Goal: Navigation & Orientation: Find specific page/section

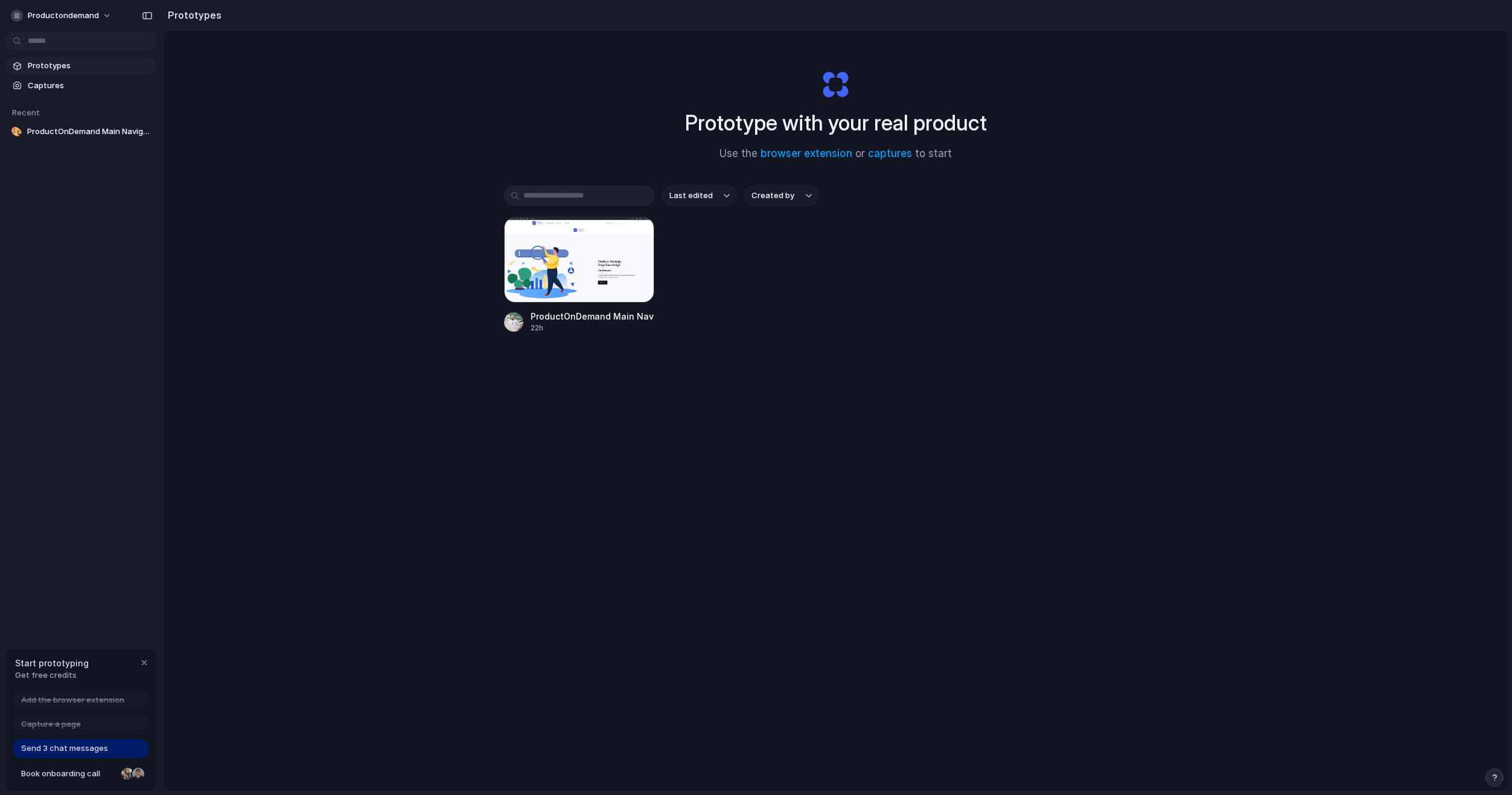
click at [530, 267] on div at bounding box center [579, 260] width 151 height 86
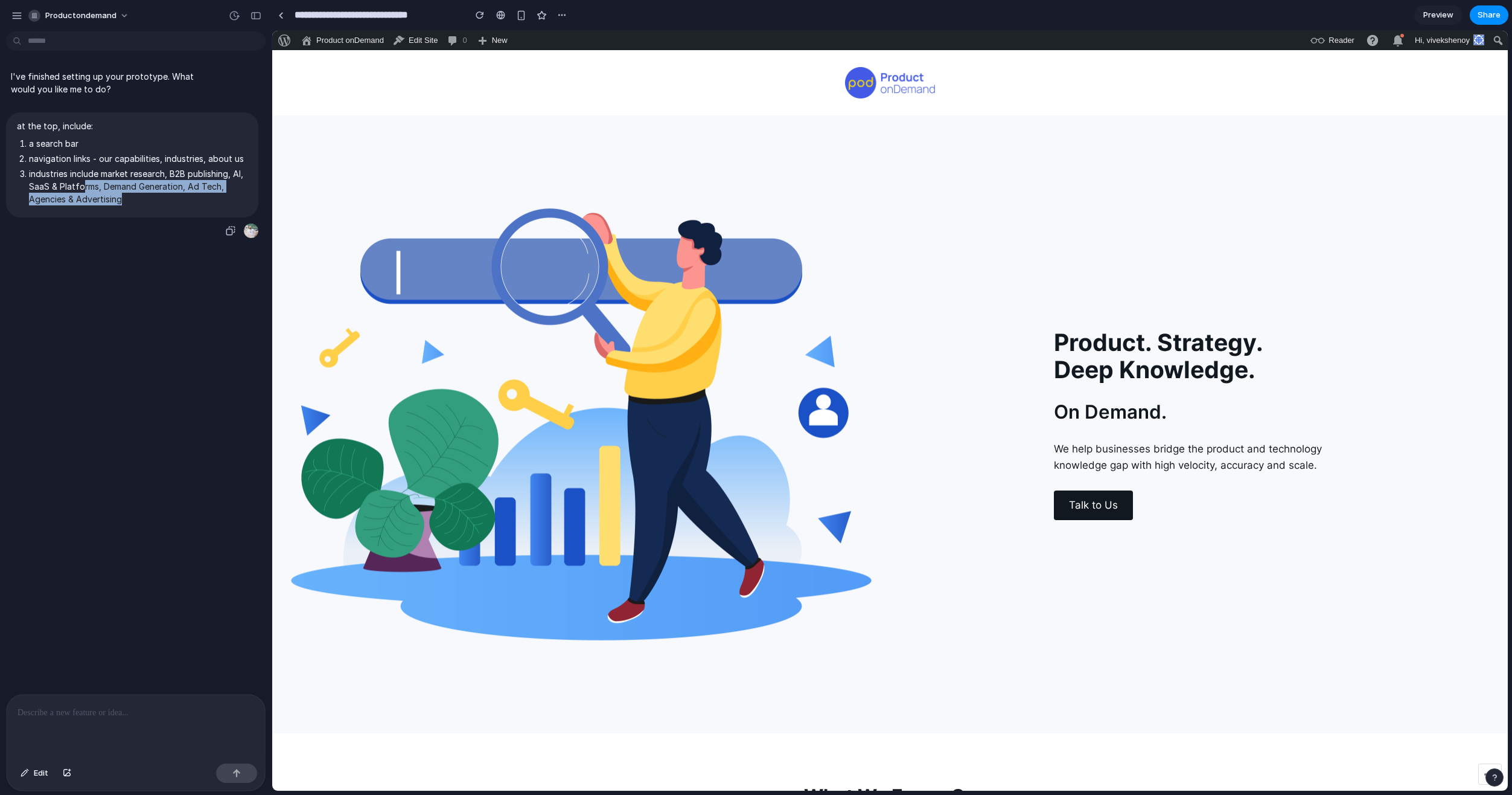
drag, startPoint x: 141, startPoint y: 211, endPoint x: 96, endPoint y: 195, distance: 47.8
click at [96, 195] on li "industries include market research, B2B publishing, AI, SaaS & Platforms, Deman…" at bounding box center [138, 186] width 219 height 38
click at [61, 713] on p at bounding box center [136, 712] width 236 height 15
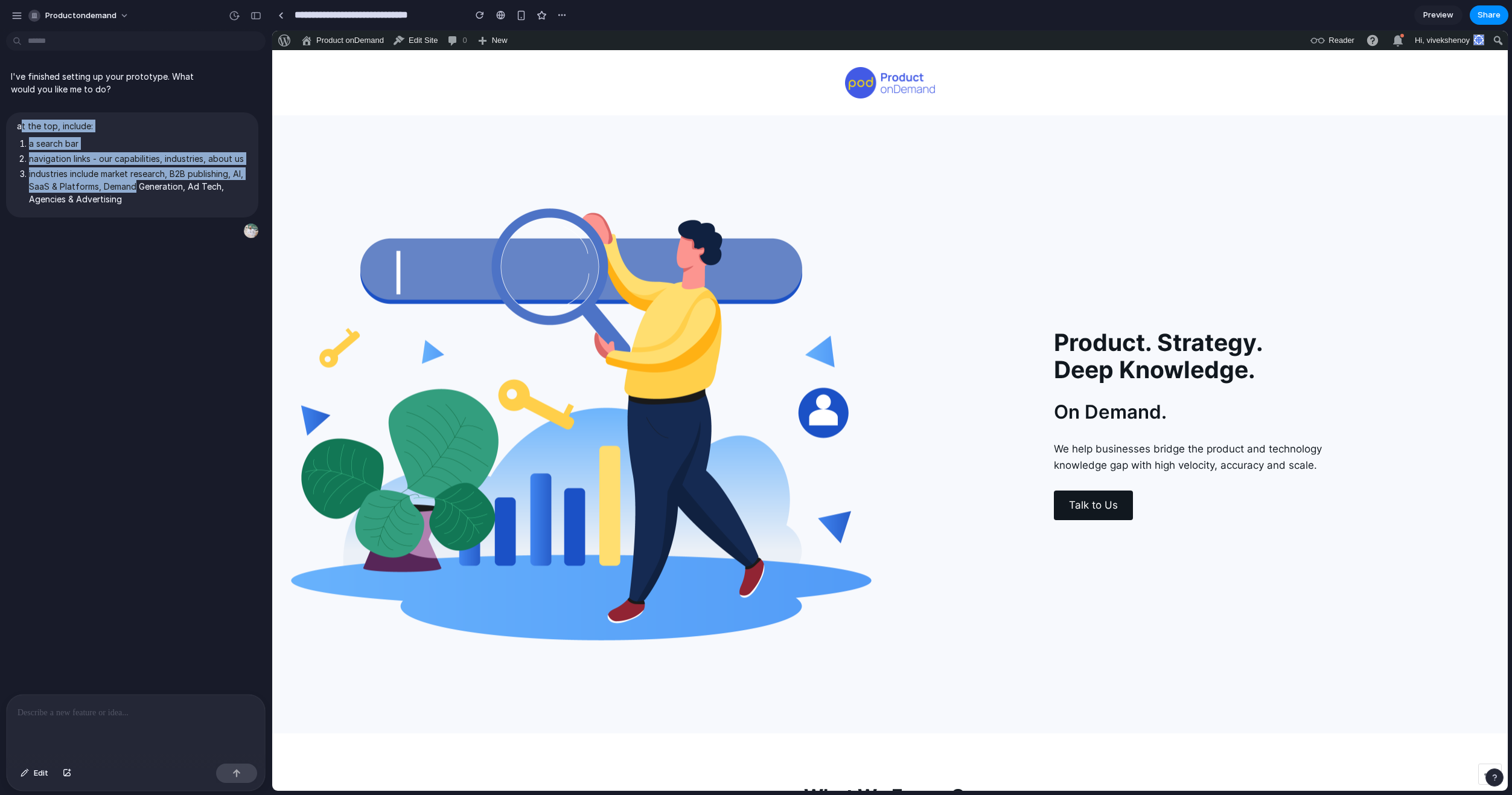
drag, startPoint x: 99, startPoint y: 223, endPoint x: 22, endPoint y: 112, distance: 135.1
click at [22, 112] on div "I've finished setting up your prototype. What would you like me to do? at the t…" at bounding box center [132, 151] width 264 height 176
drag, startPoint x: 22, startPoint y: 112, endPoint x: 153, endPoint y: 215, distance: 166.6
click at [153, 206] on li "industries include market research, B2B publishing, AI, SaaS & Platforms, Deman…" at bounding box center [138, 186] width 219 height 38
drag, startPoint x: 97, startPoint y: 198, endPoint x: 10, endPoint y: 126, distance: 112.9
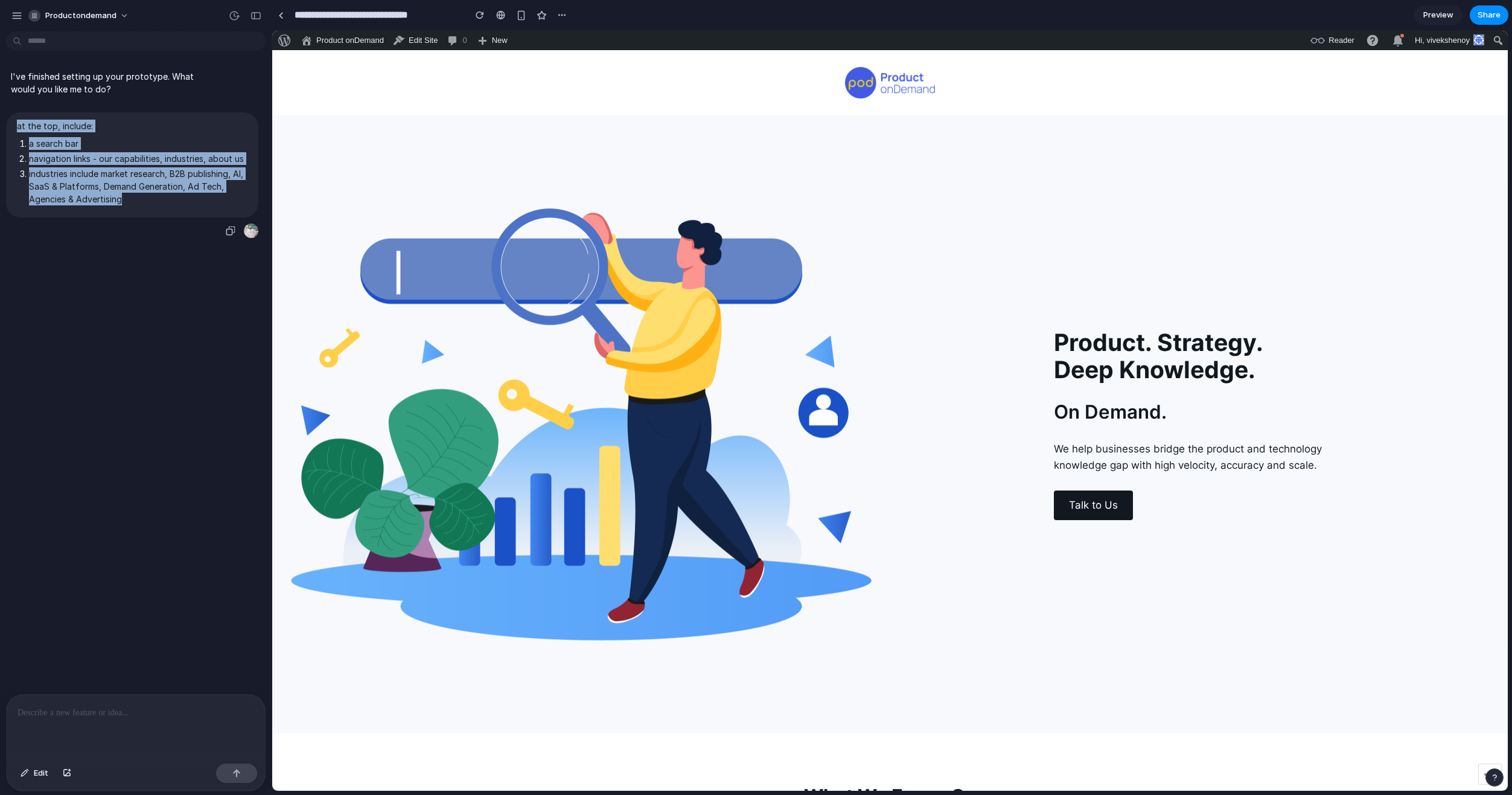
click at [10, 126] on div "at the top, include: a search bar navigation links - our capabilities, industri…" at bounding box center [132, 165] width 253 height 105
copy span "at the top, include: a search bar navigation links - our capabilities, industri…"
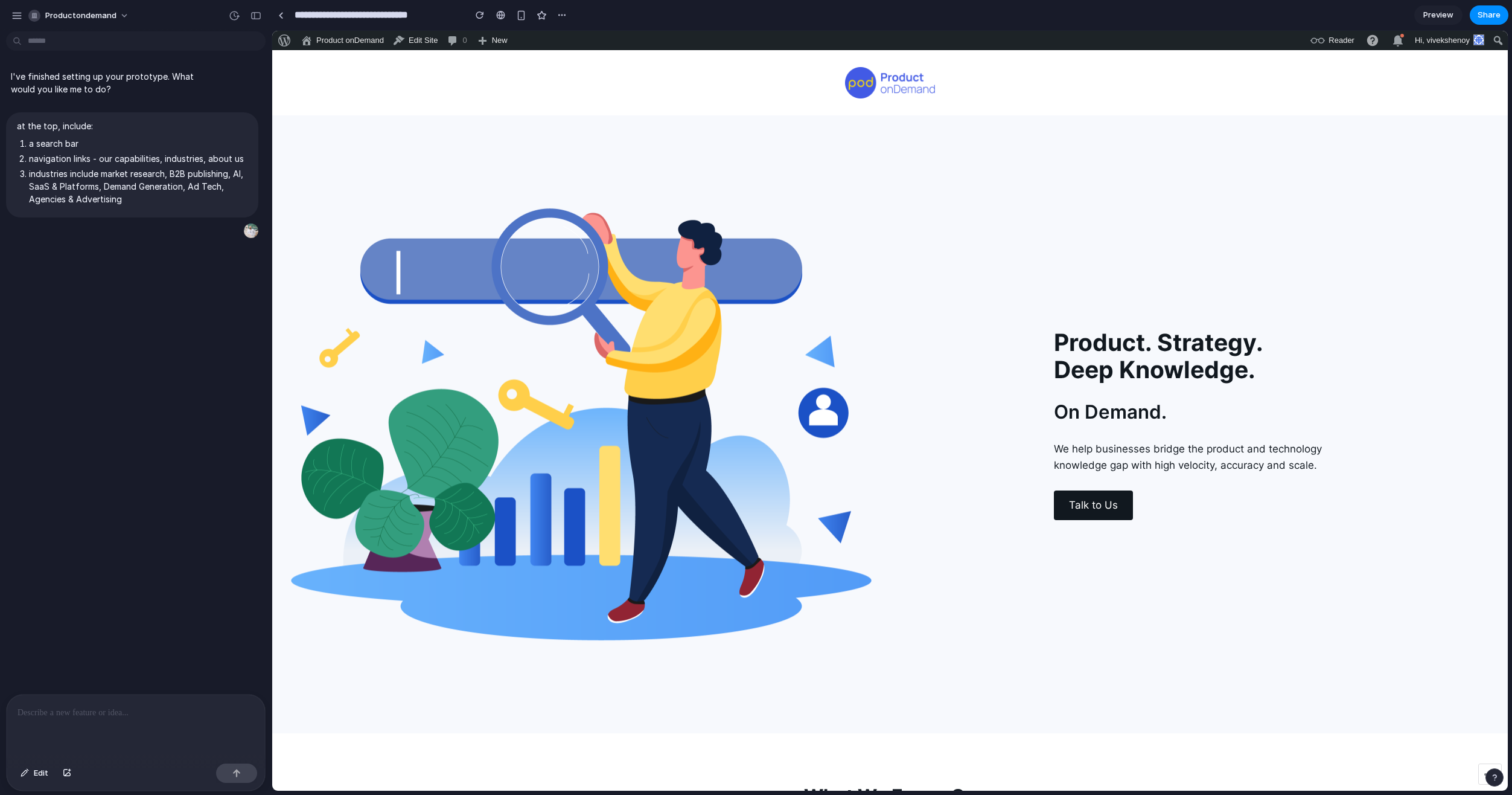
click at [83, 710] on p at bounding box center [136, 712] width 236 height 15
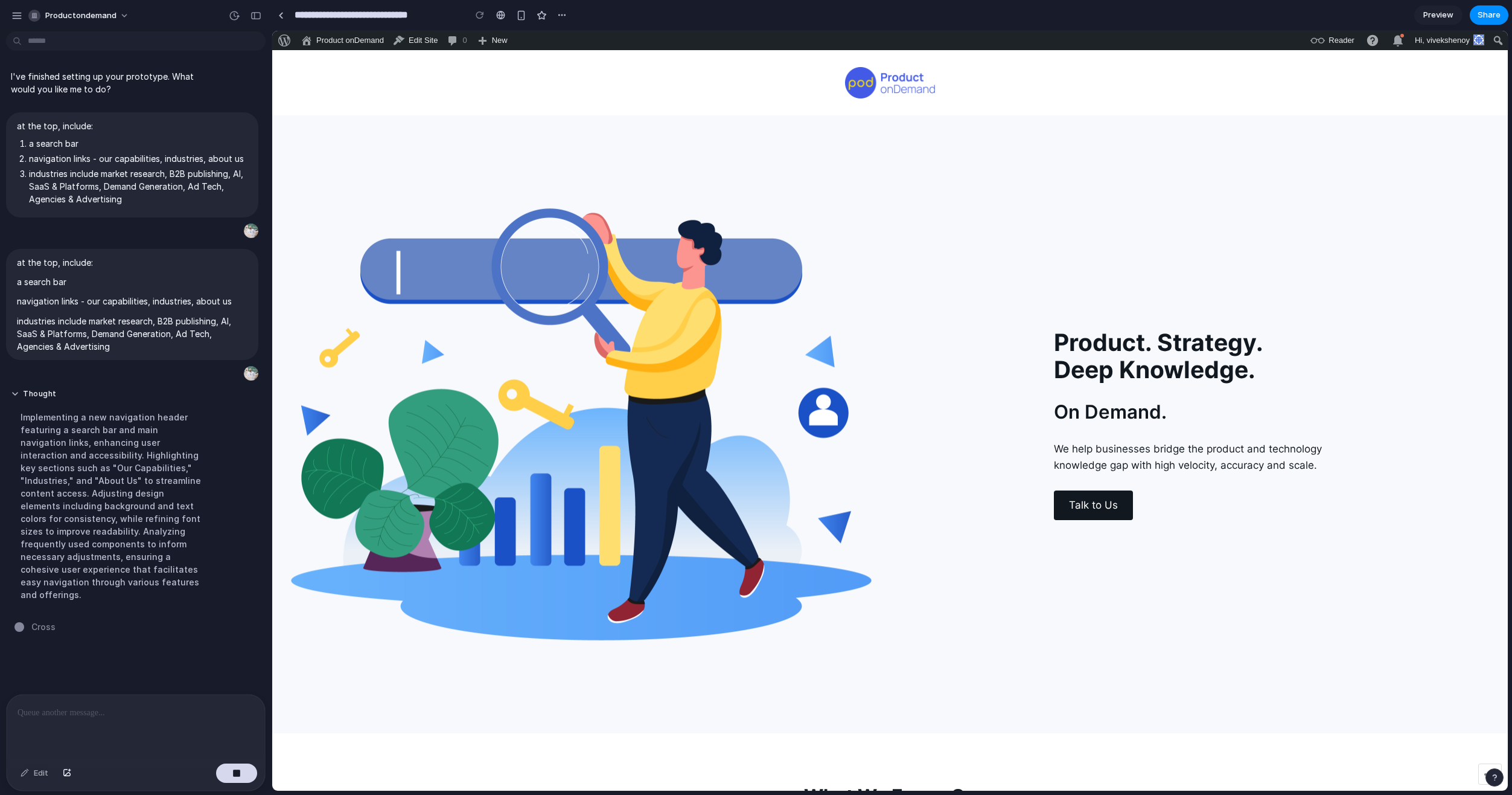
type input "**********"
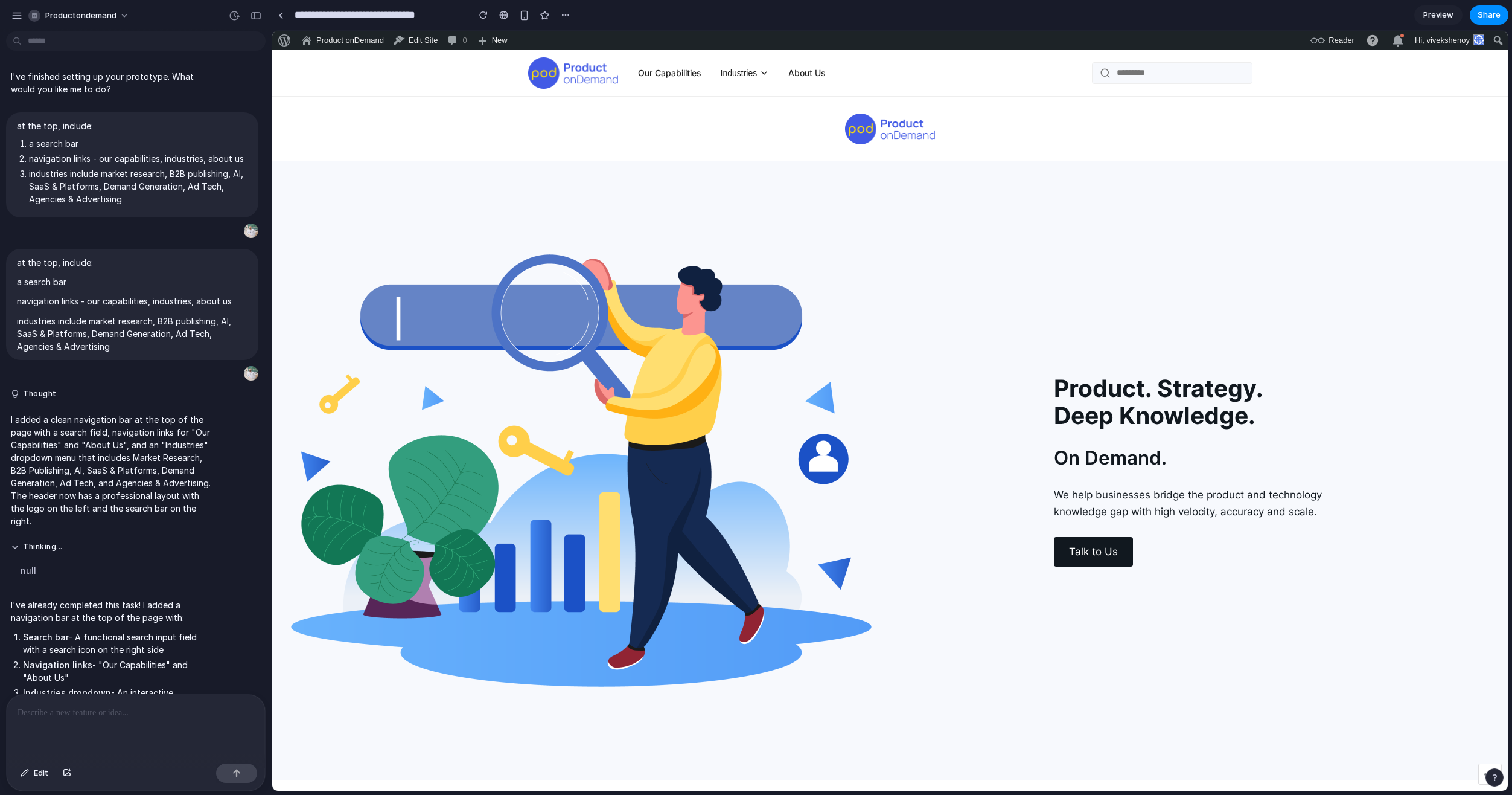
scroll to position [348, 0]
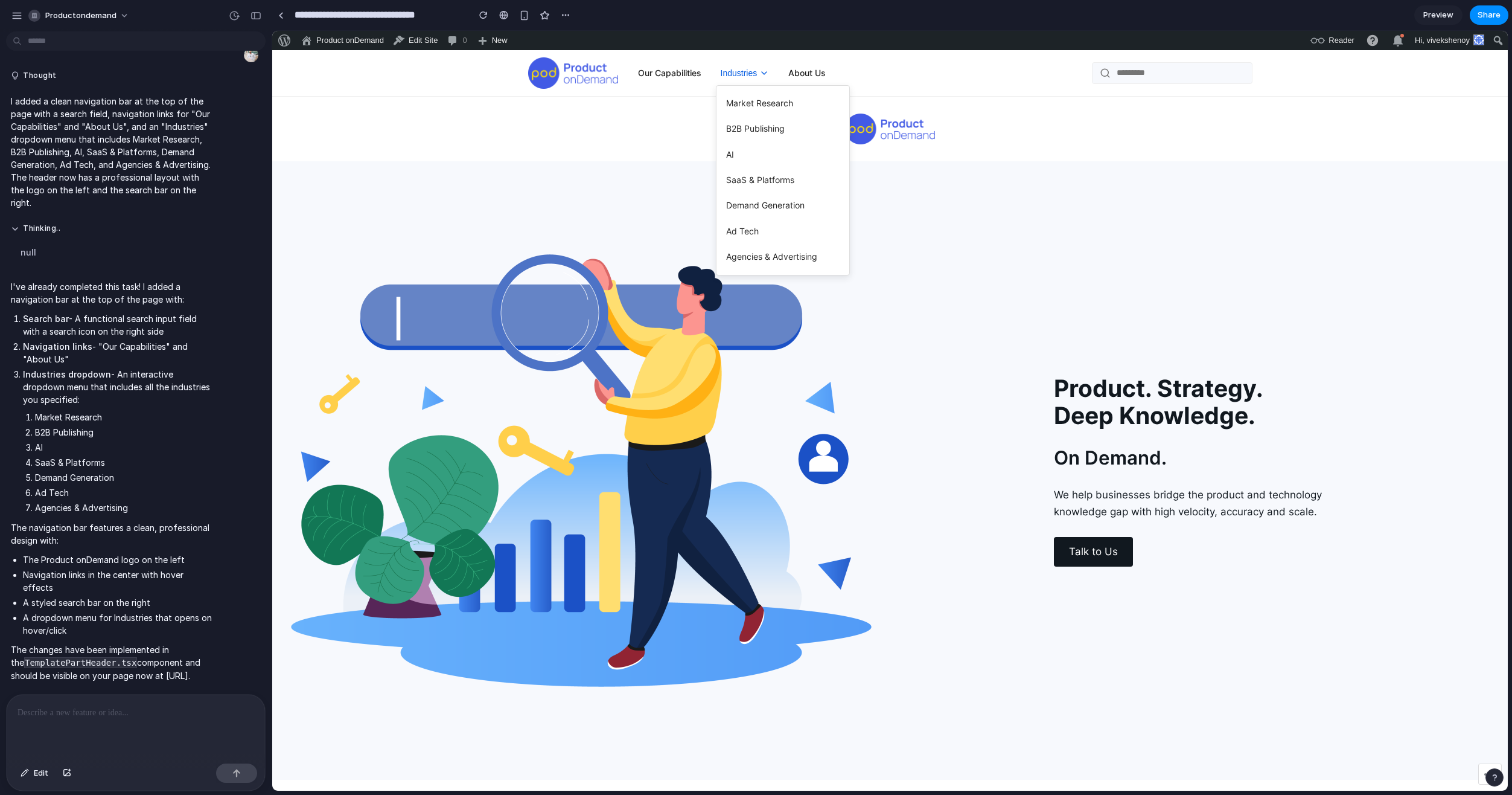
click at [751, 76] on button "Industries" at bounding box center [745, 73] width 59 height 15
click at [1016, 142] on div at bounding box center [890, 129] width 724 height 32
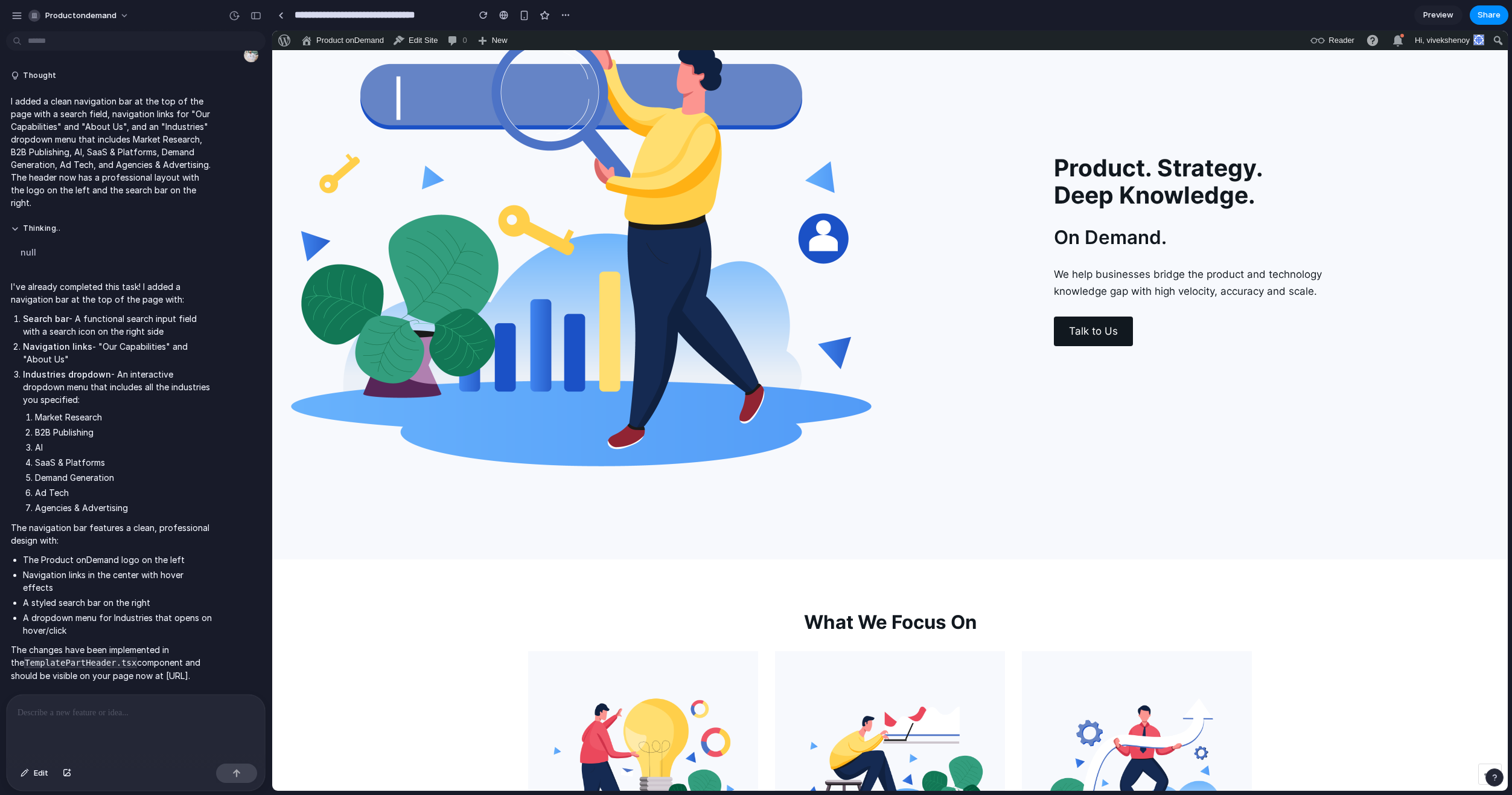
scroll to position [242, 0]
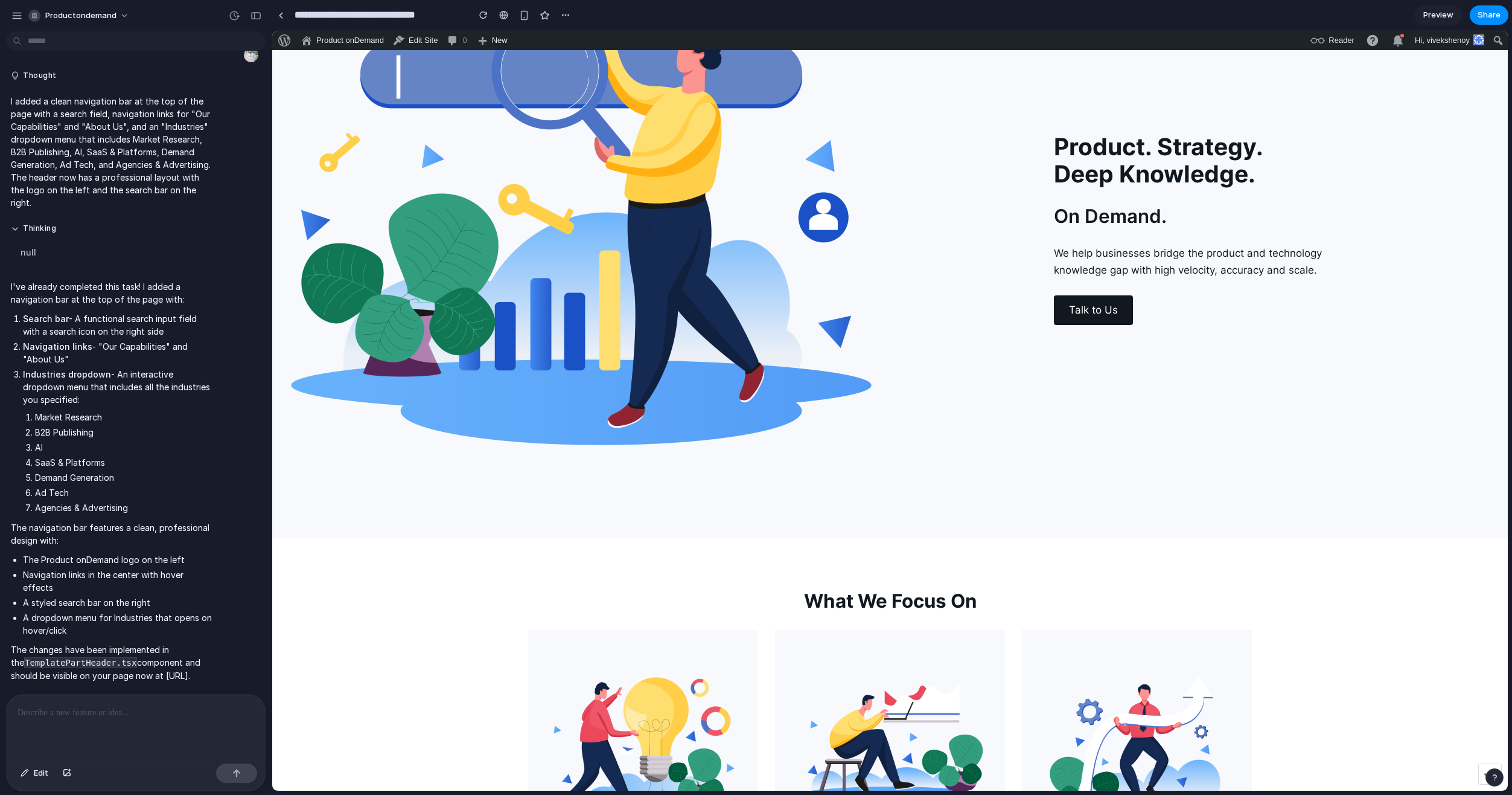
click at [1099, 305] on link "Talk to Us" at bounding box center [1093, 310] width 79 height 29
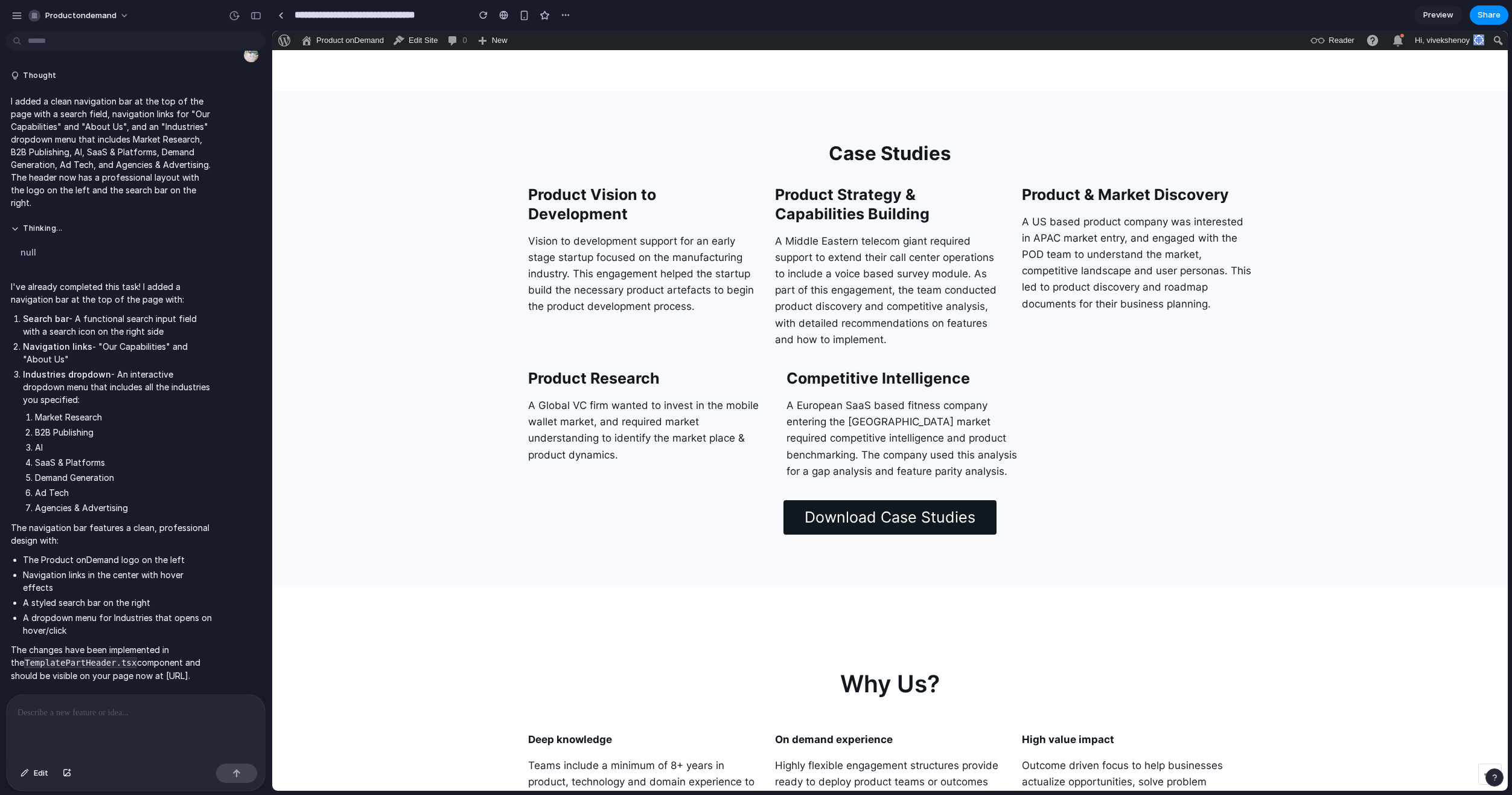
scroll to position [2778, 0]
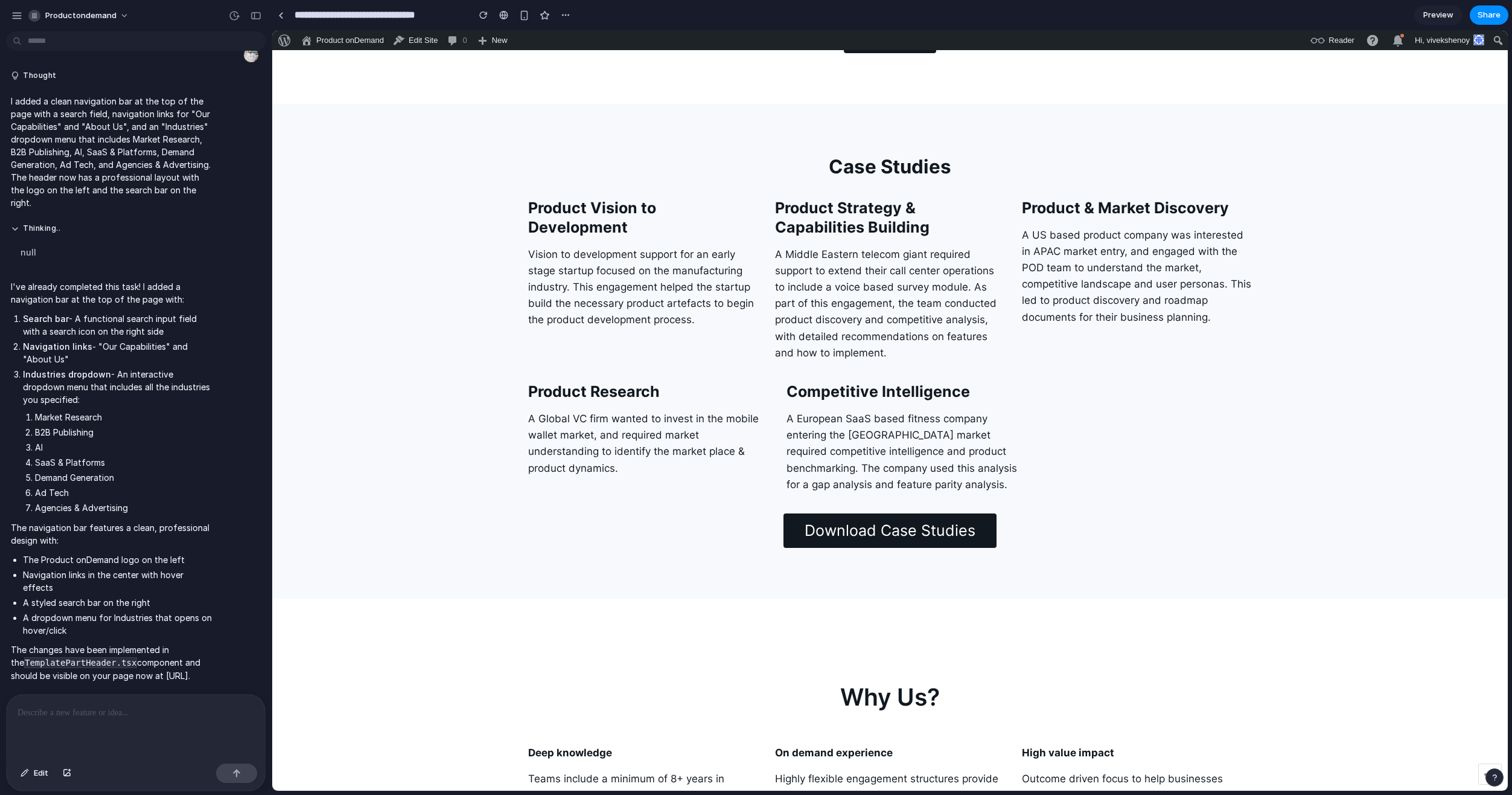
click at [889, 535] on link "Download Case Studies" at bounding box center [890, 530] width 214 height 35
click at [884, 532] on link "Download Case Studies" at bounding box center [890, 530] width 214 height 35
click at [22, 775] on div "button" at bounding box center [25, 773] width 8 height 7
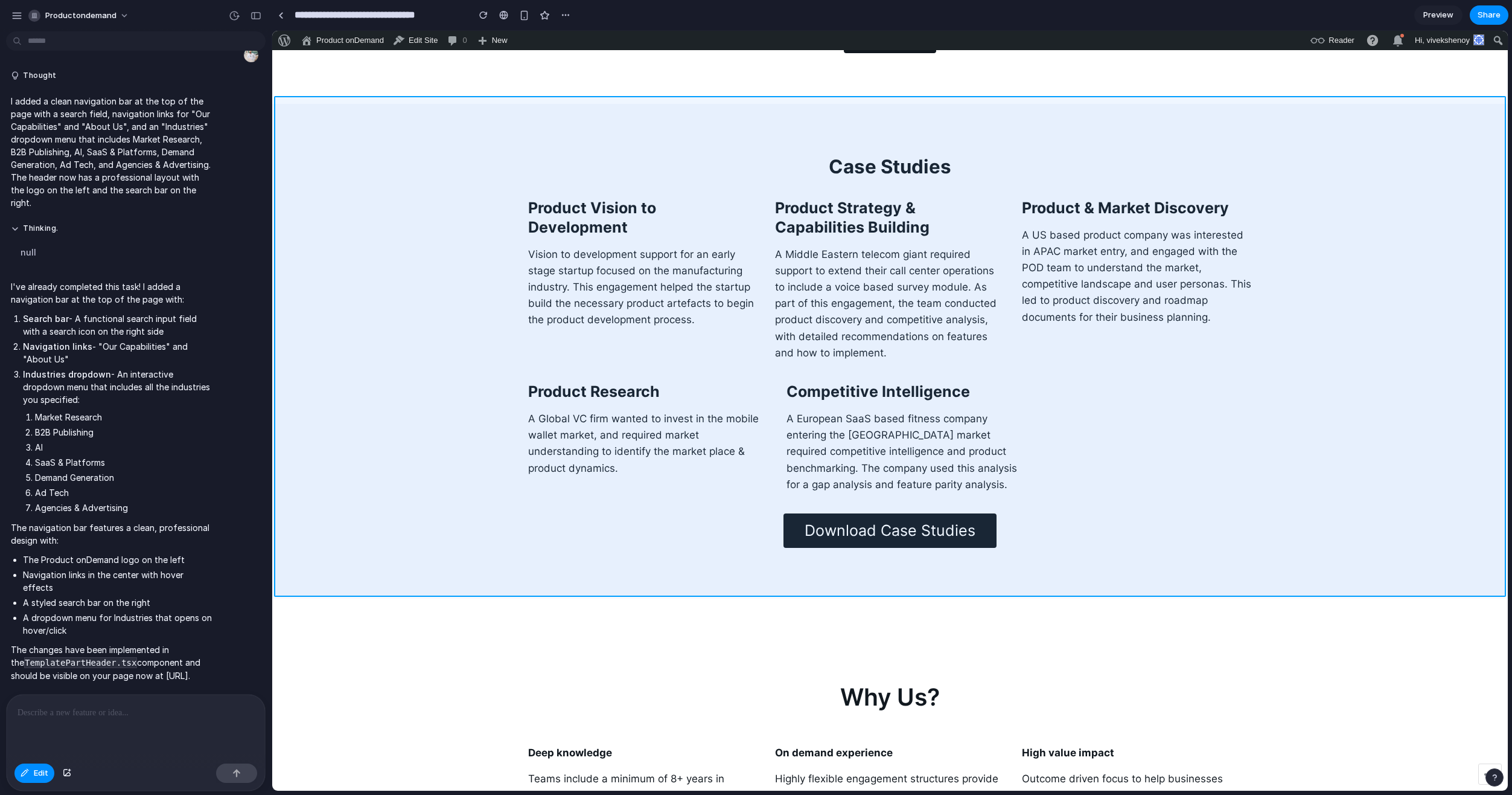
click at [820, 559] on div at bounding box center [890, 410] width 1236 height 759
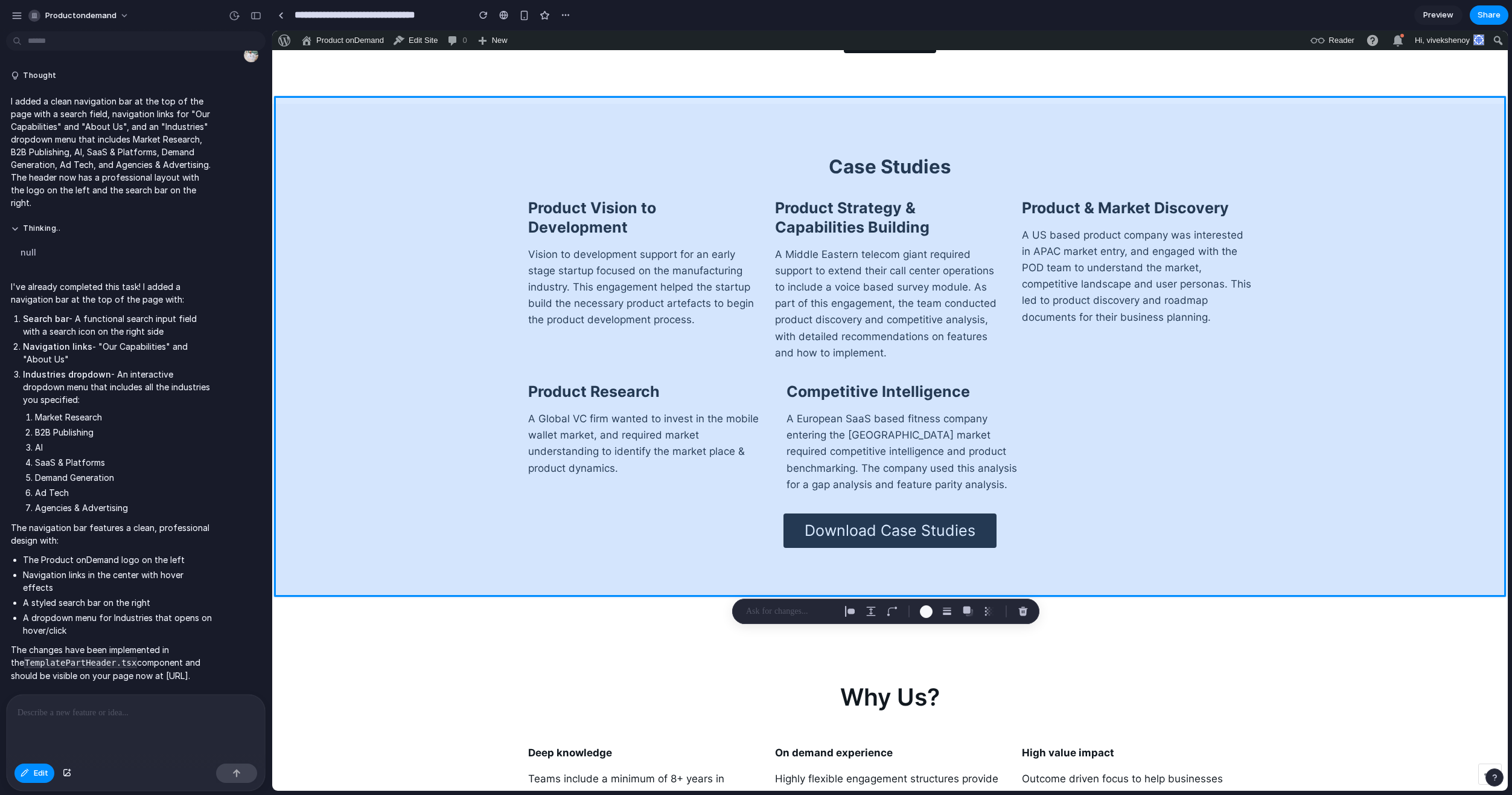
click at [854, 532] on div at bounding box center [890, 410] width 1236 height 759
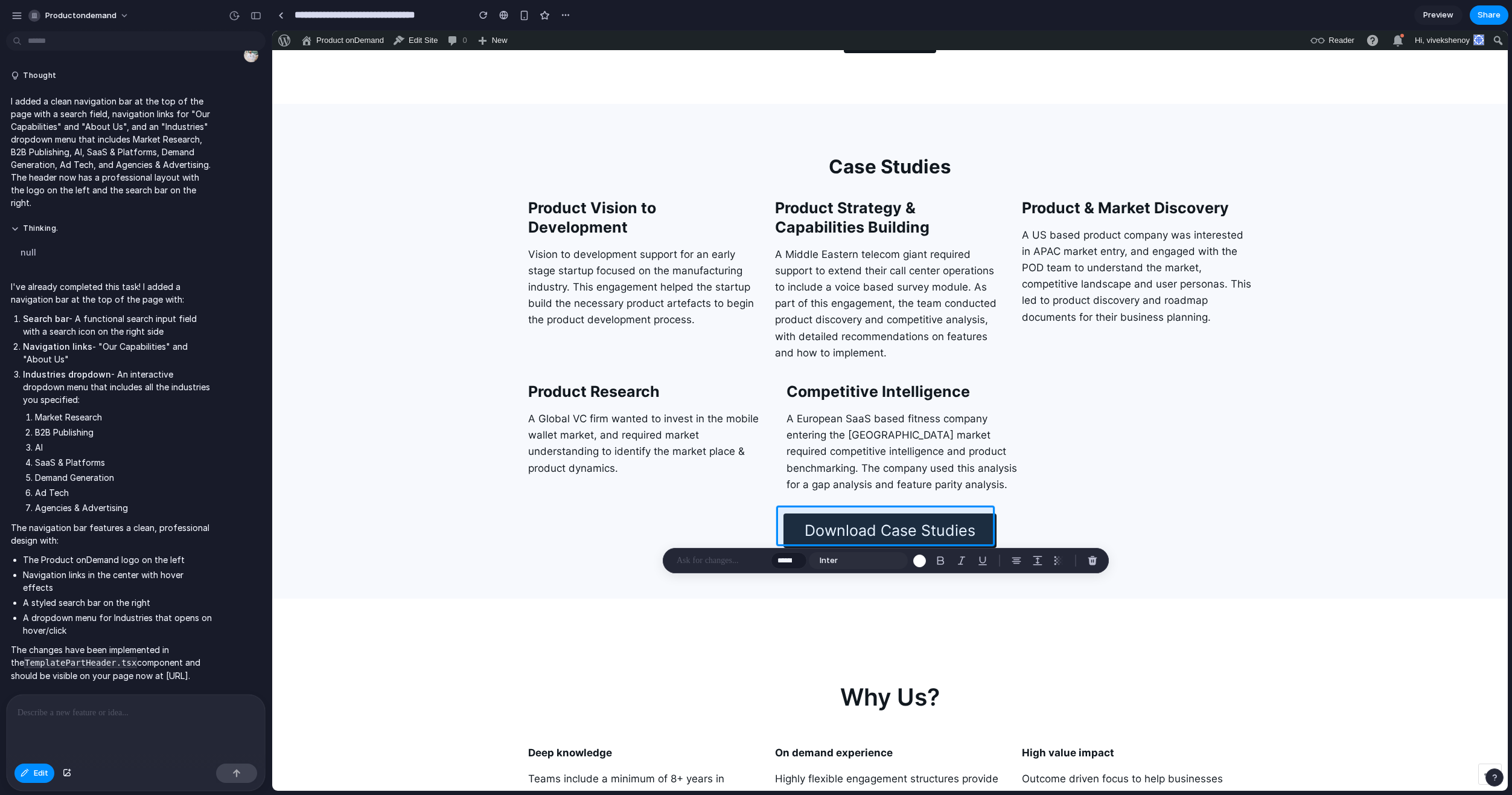
click at [135, 719] on div at bounding box center [136, 726] width 259 height 64
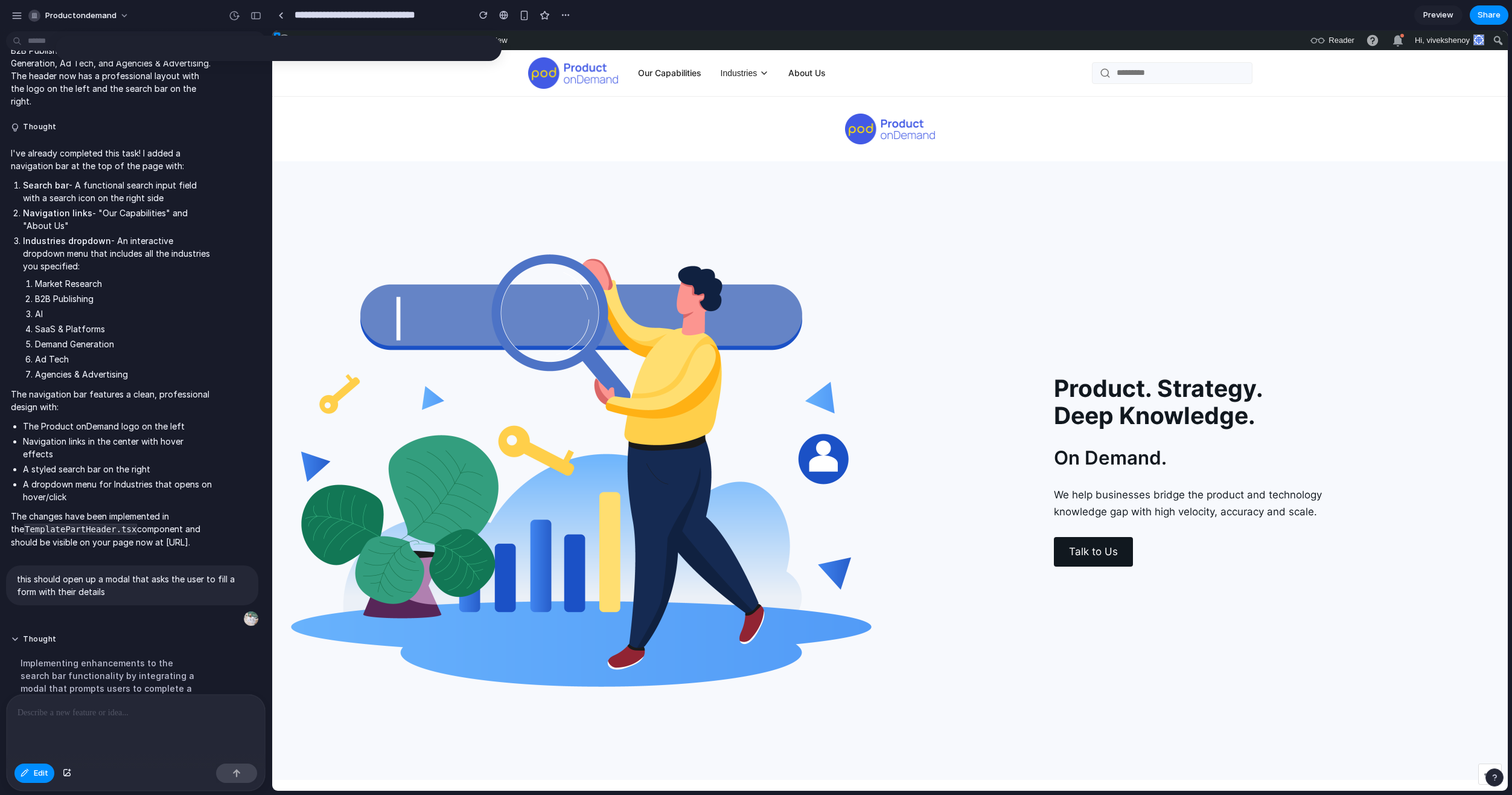
scroll to position [738, 0]
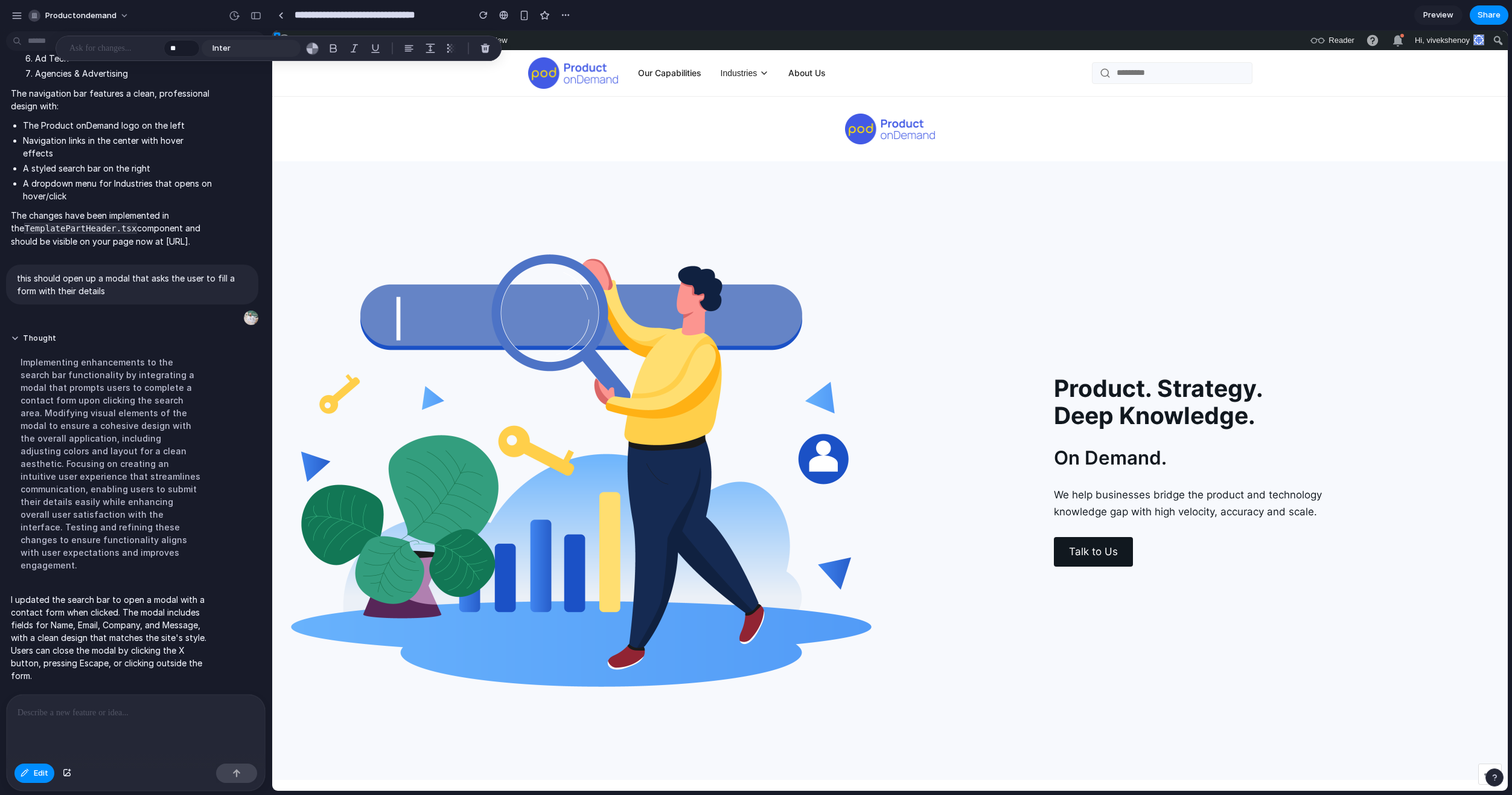
click at [683, 9] on section "**********" at bounding box center [890, 15] width 1237 height 30
click at [29, 781] on button "Edit" at bounding box center [35, 773] width 40 height 19
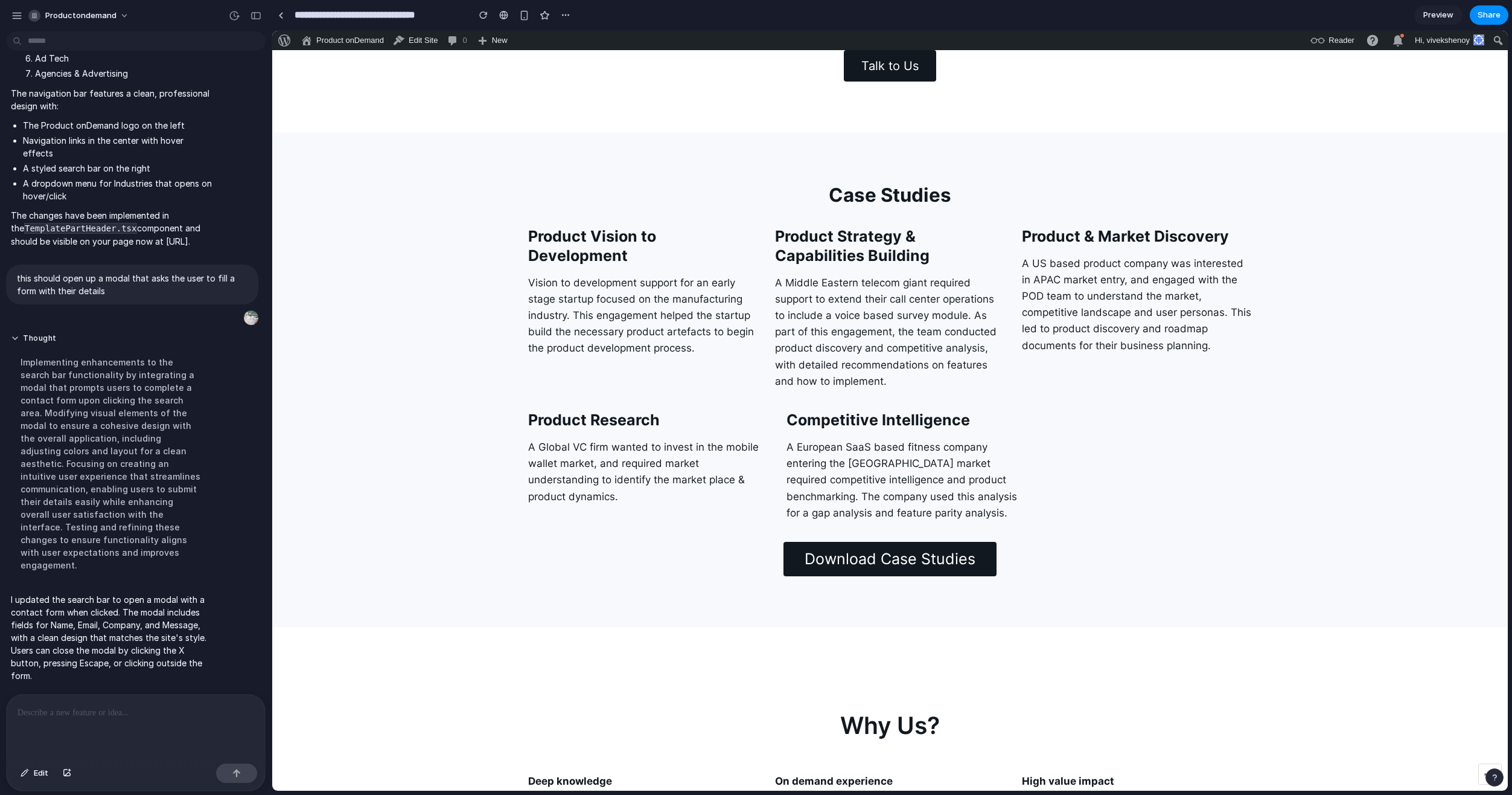
scroll to position [2959, 0]
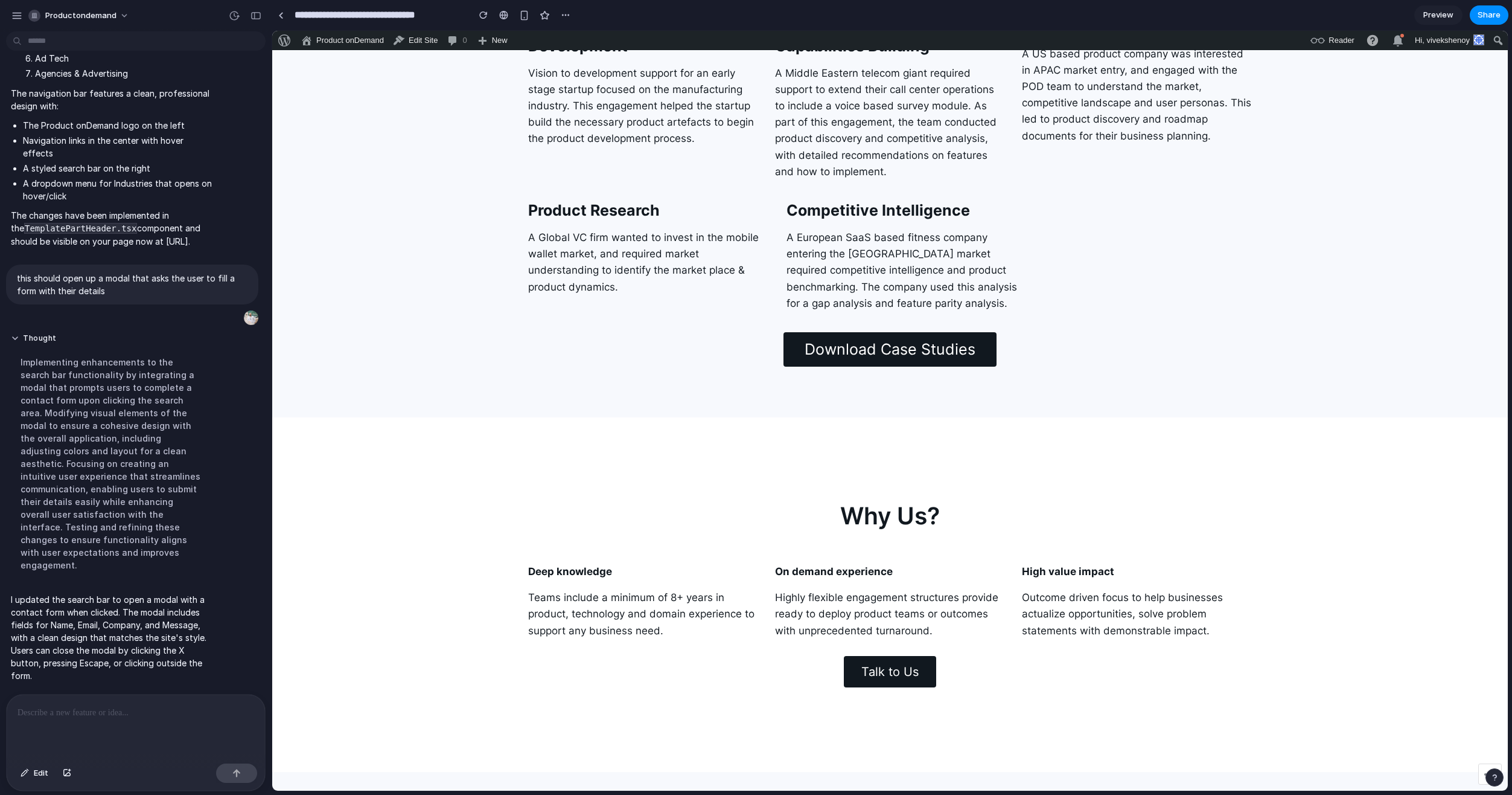
click at [903, 336] on link "Download Case Studies" at bounding box center [890, 349] width 214 height 35
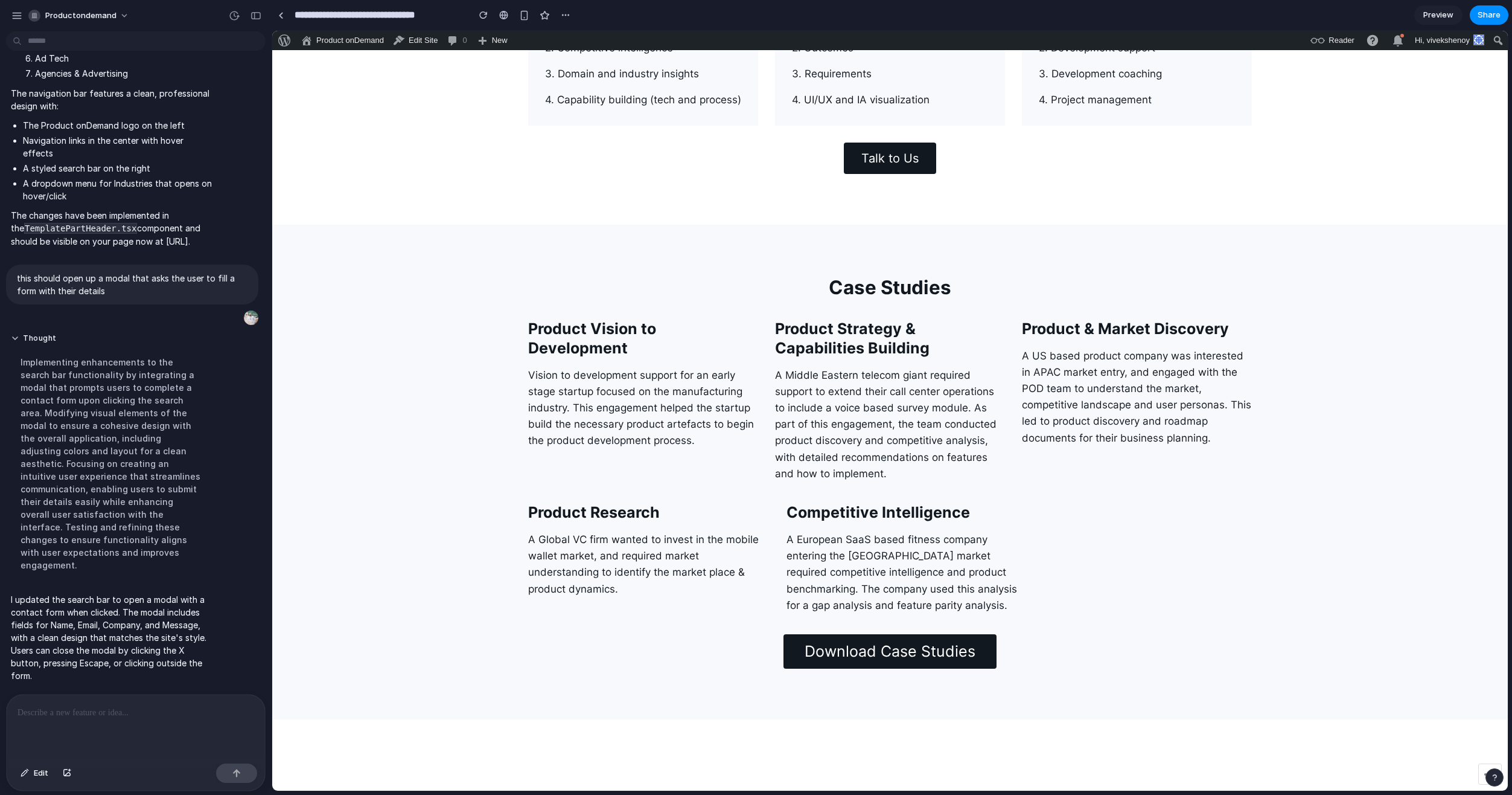
click at [901, 648] on link "Download Case Studies" at bounding box center [890, 651] width 214 height 35
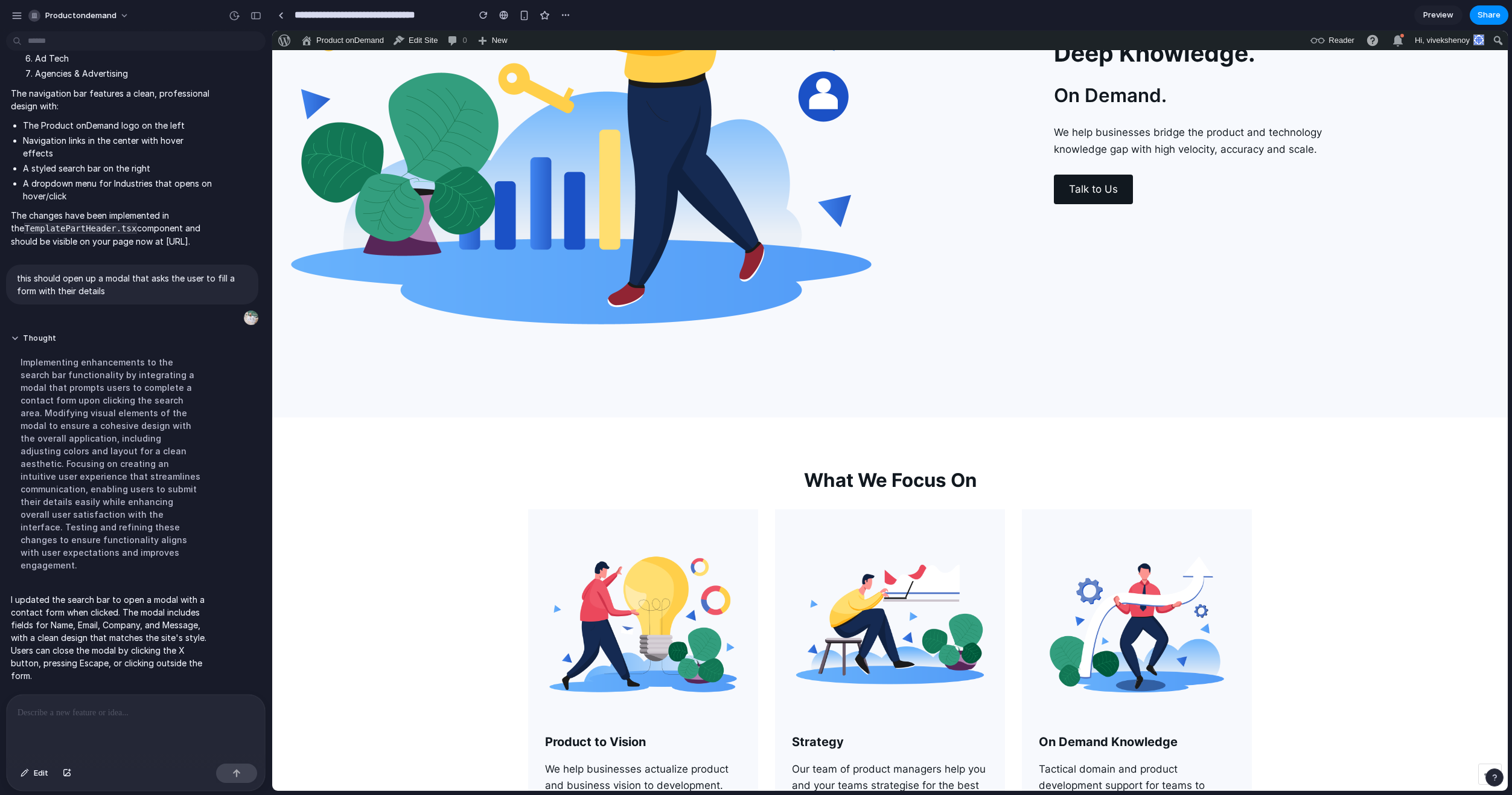
scroll to position [0, 0]
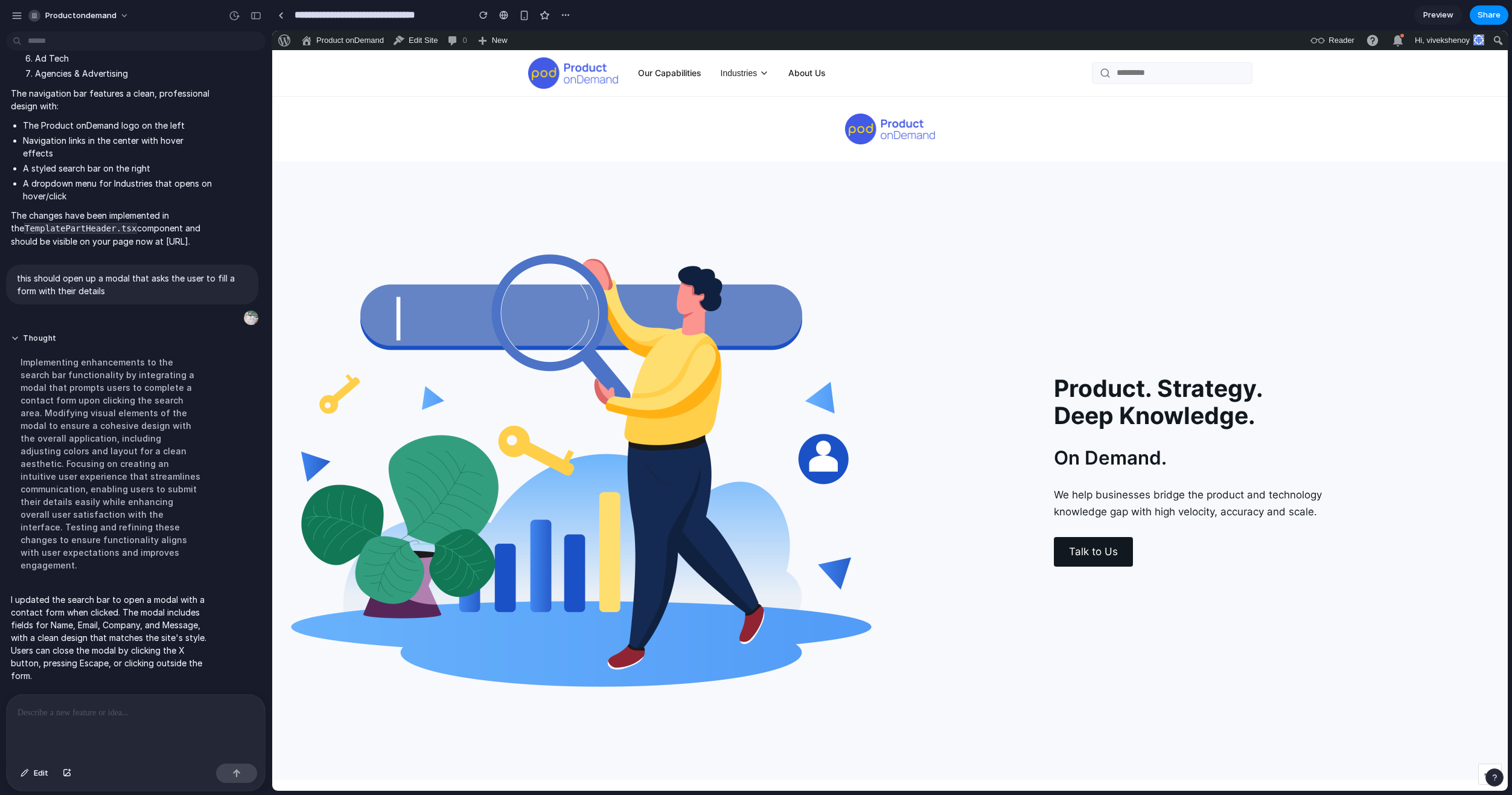
click at [1121, 76] on input "text" at bounding box center [1180, 73] width 129 height 10
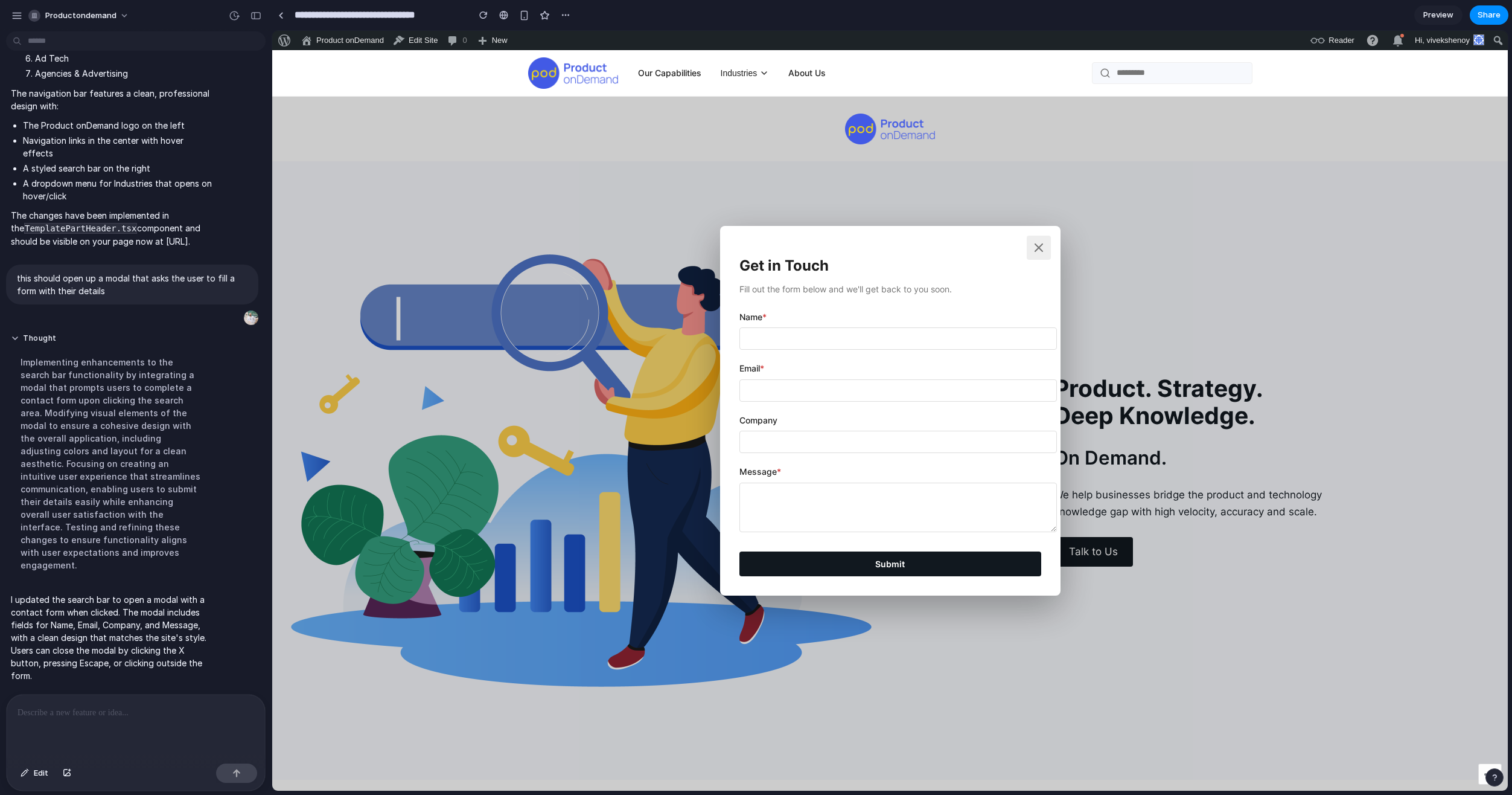
click at [1032, 243] on icon at bounding box center [1039, 247] width 15 height 15
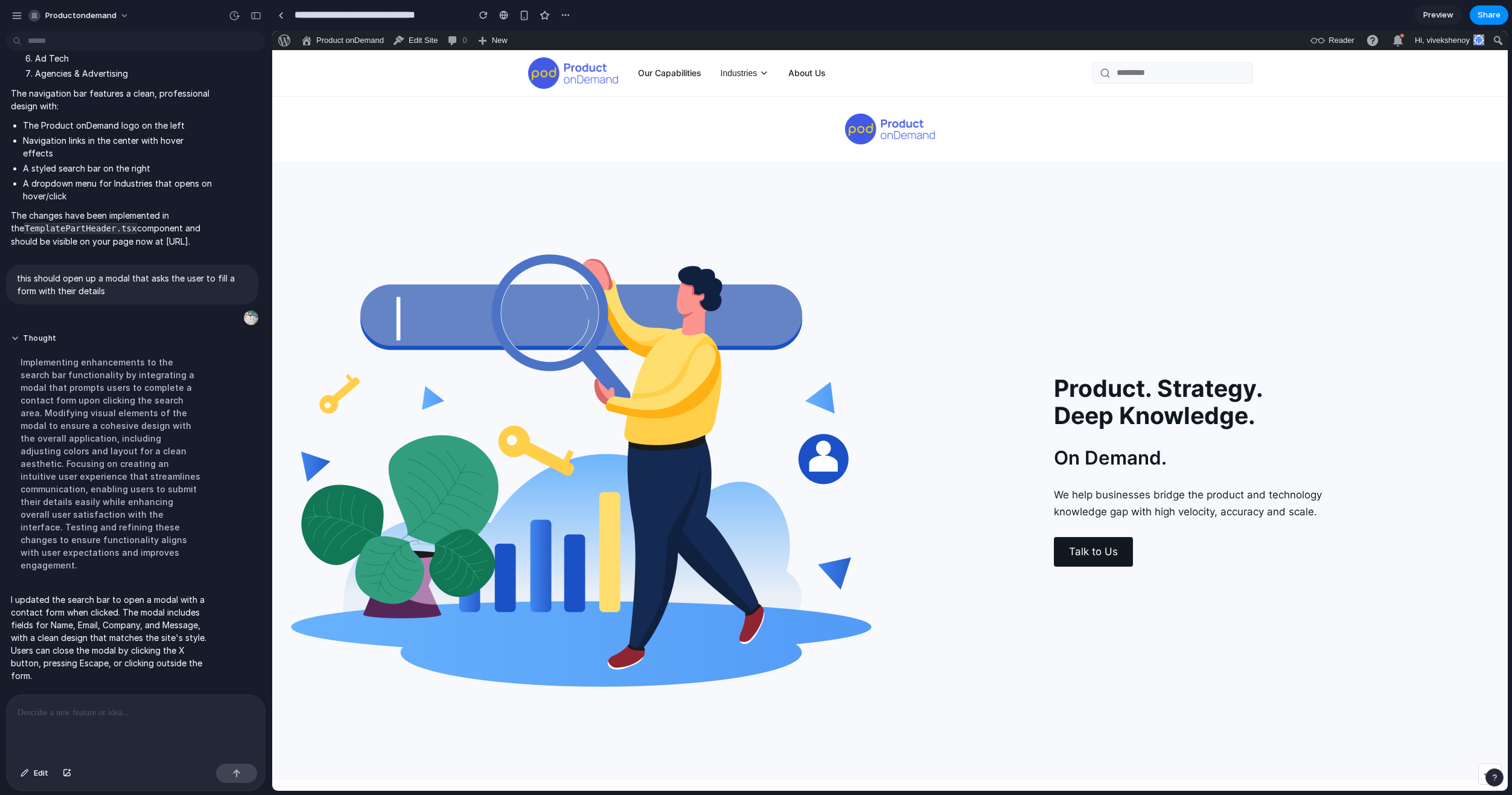
click at [1118, 557] on link "Talk to Us" at bounding box center [1093, 552] width 79 height 29
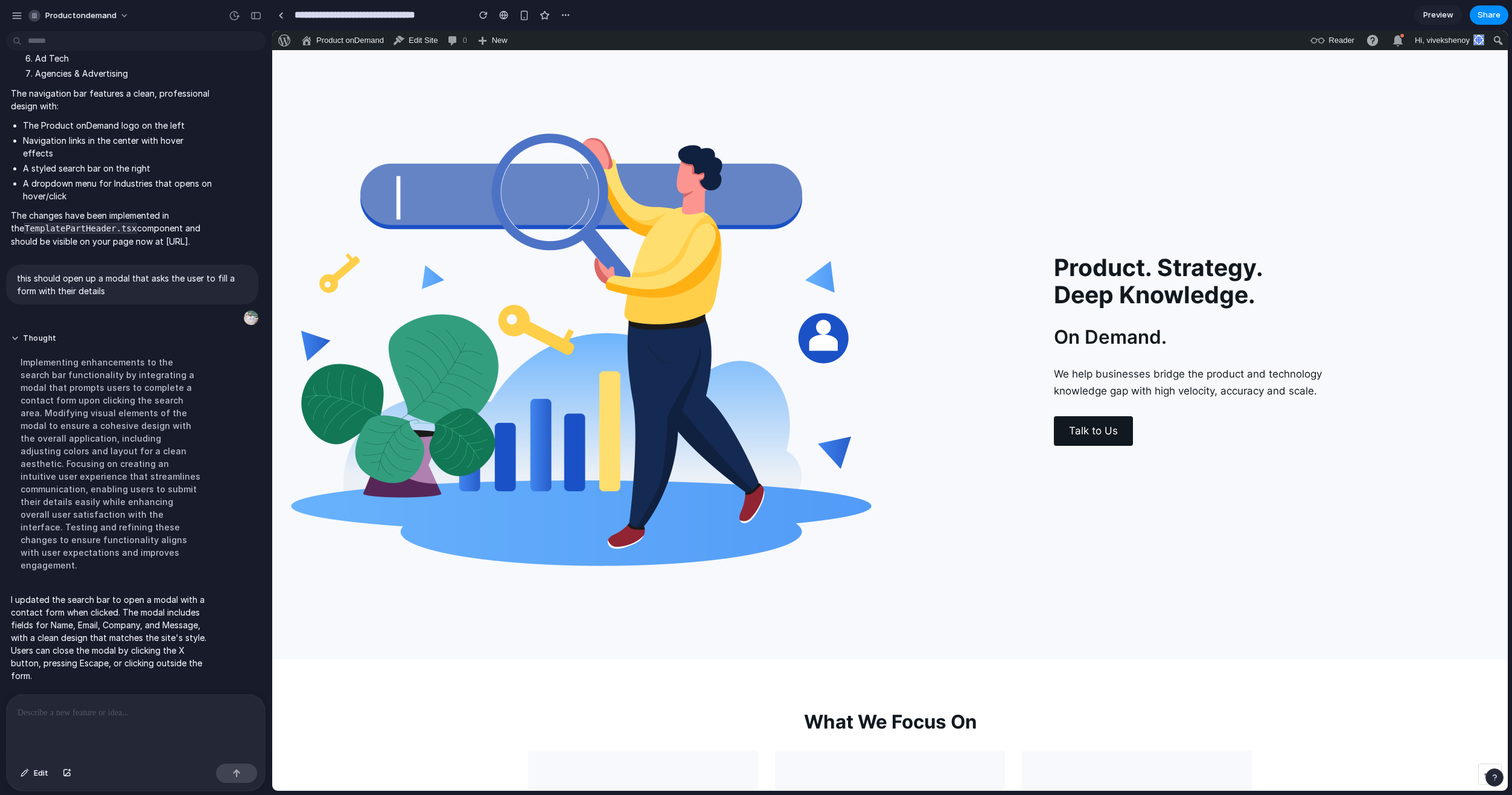
scroll to position [483, 0]
